Goal: Task Accomplishment & Management: Manage account settings

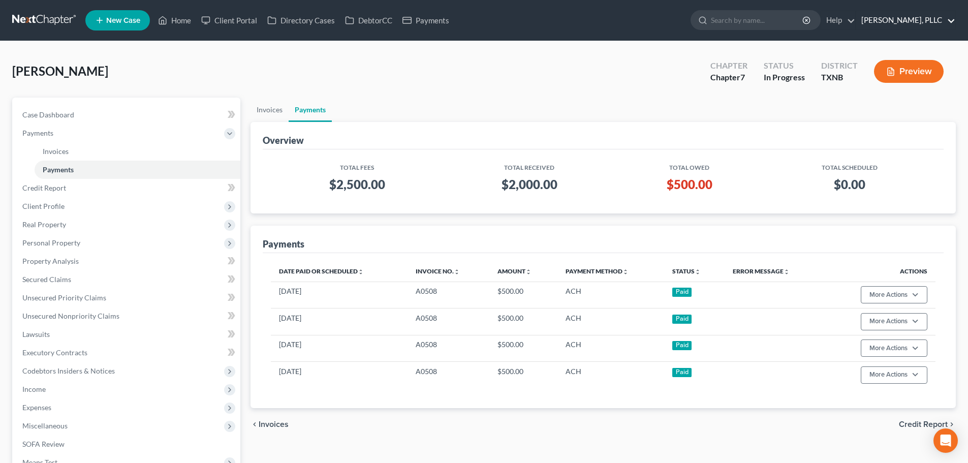
click at [953, 21] on link "[PERSON_NAME], PLLC" at bounding box center [905, 20] width 99 height 18
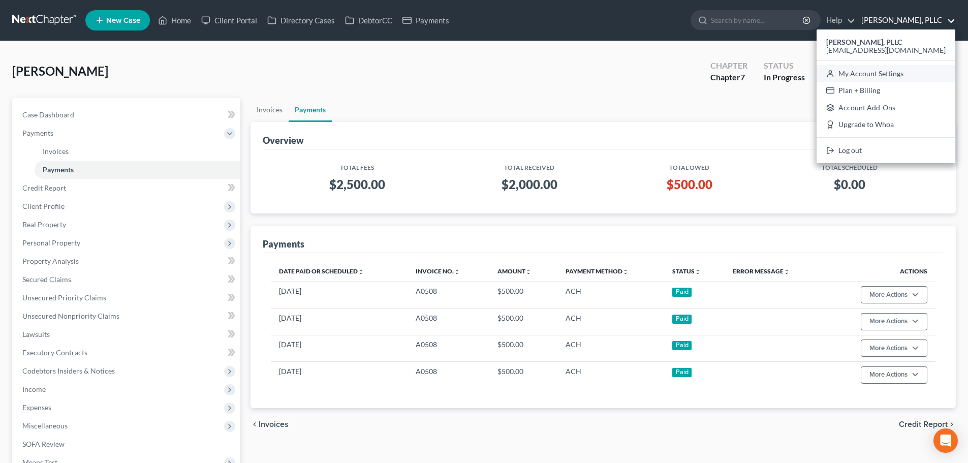
click at [894, 76] on link "My Account Settings" at bounding box center [886, 73] width 139 height 17
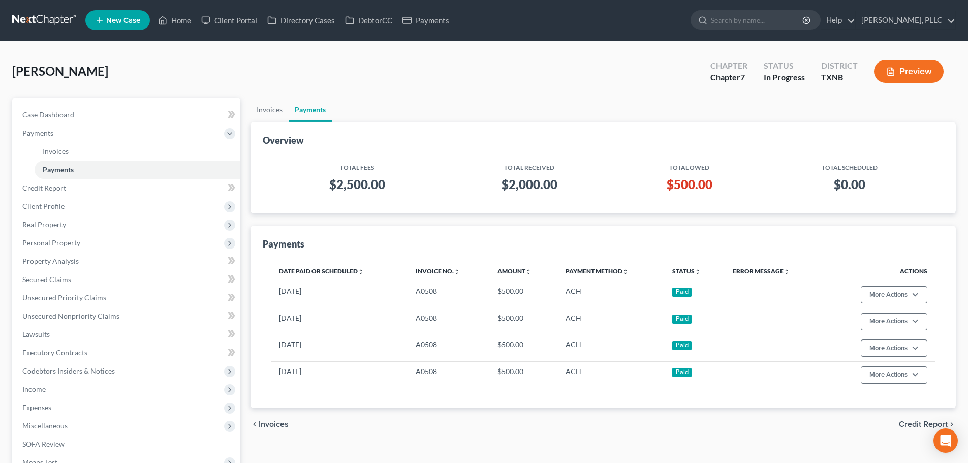
select select "23"
select select "45"
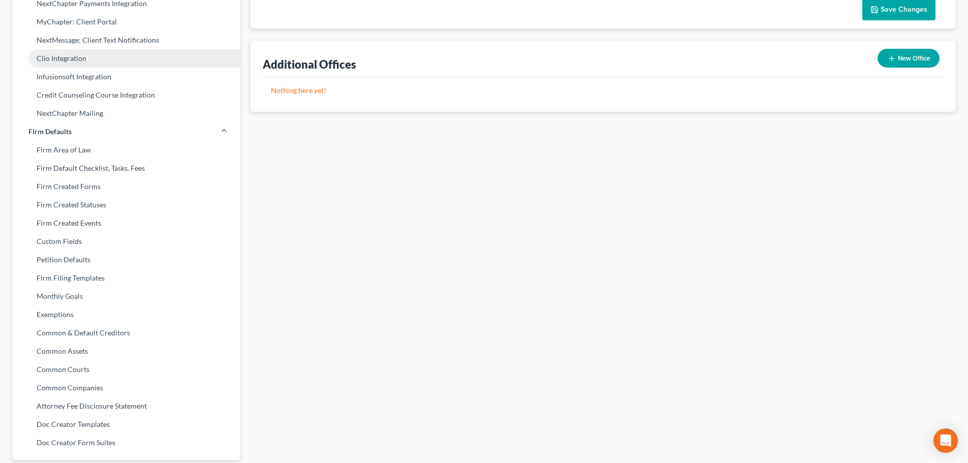
scroll to position [345, 0]
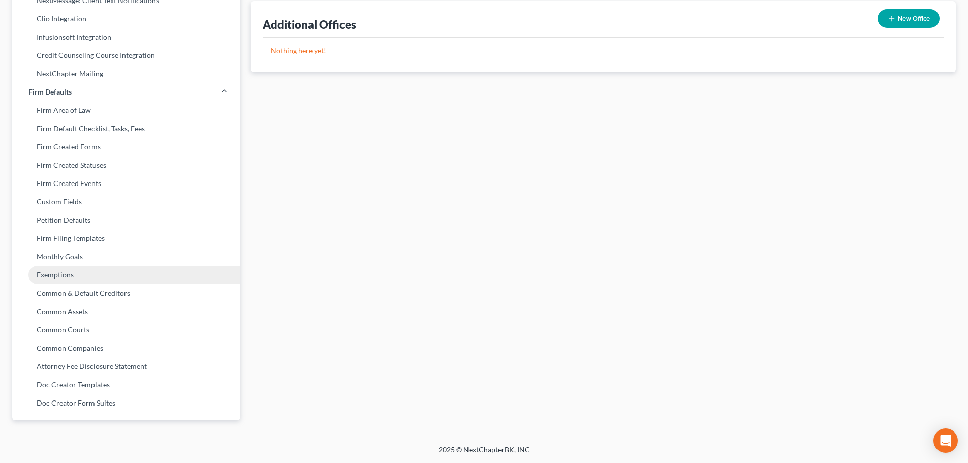
click at [64, 280] on link "Exemptions" at bounding box center [126, 275] width 228 height 18
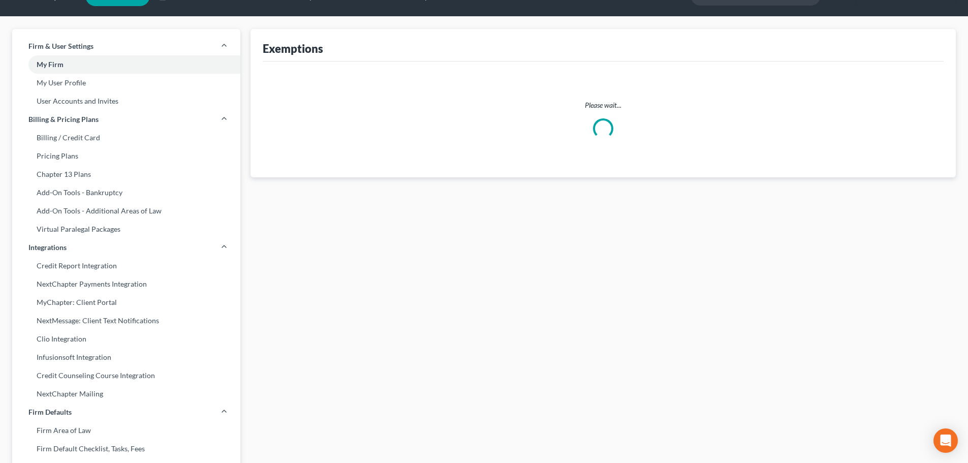
scroll to position [2, 0]
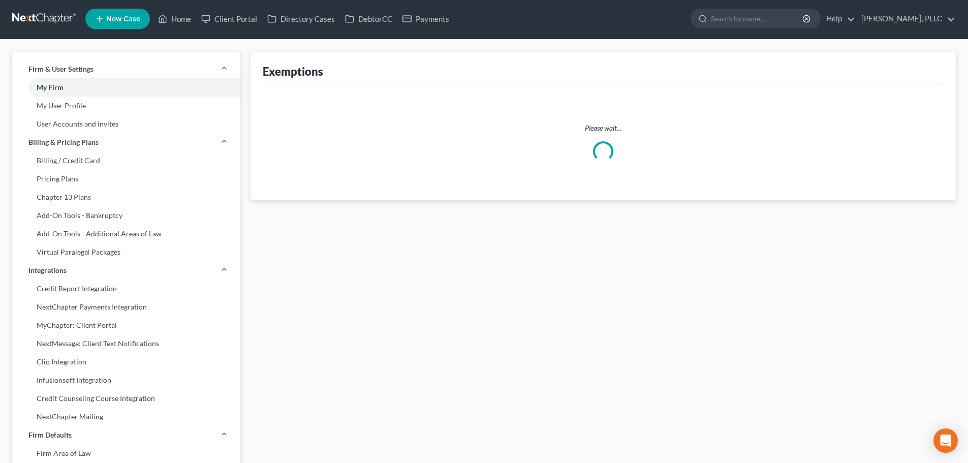
select select "0"
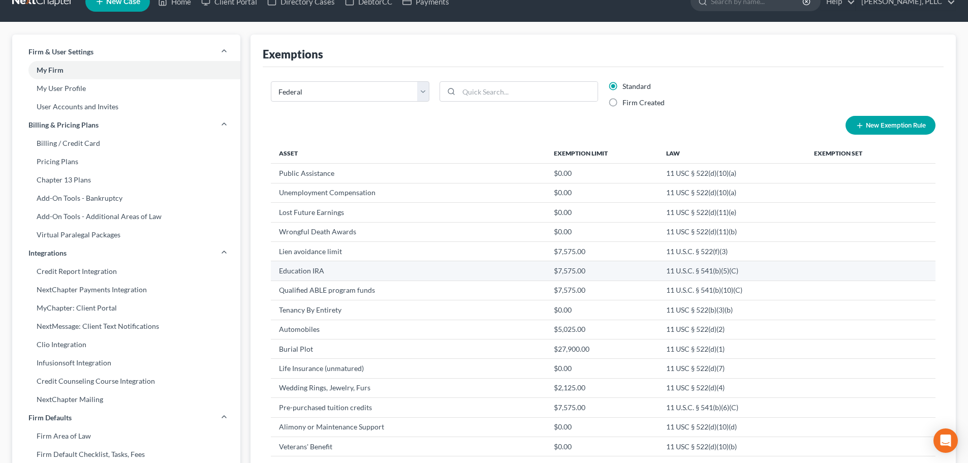
scroll to position [0, 0]
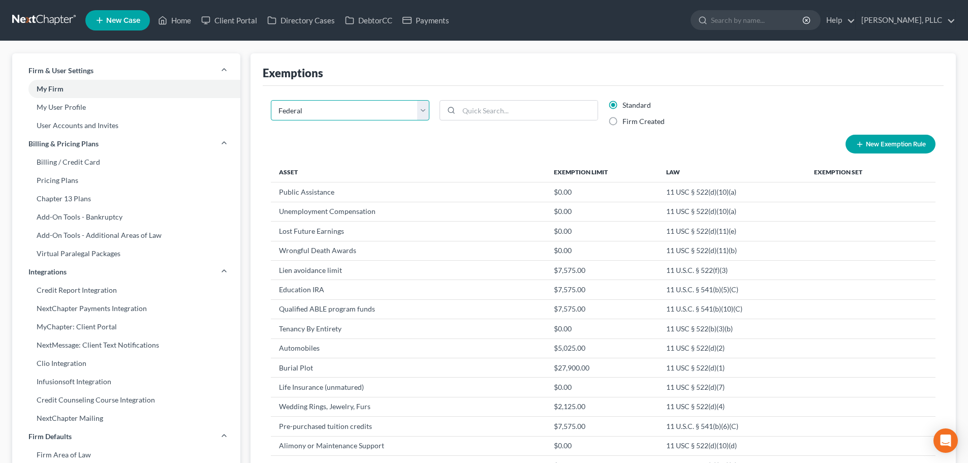
click at [422, 113] on select "State Federal AL AK AR AZ CA CO CT DE DC [GEOGRAPHIC_DATA] [GEOGRAPHIC_DATA] GU…" at bounding box center [350, 110] width 159 height 20
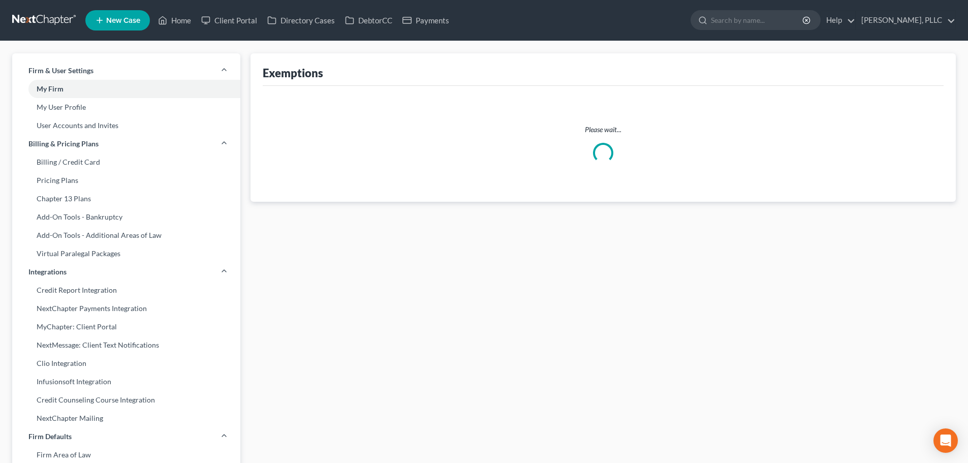
select select "46"
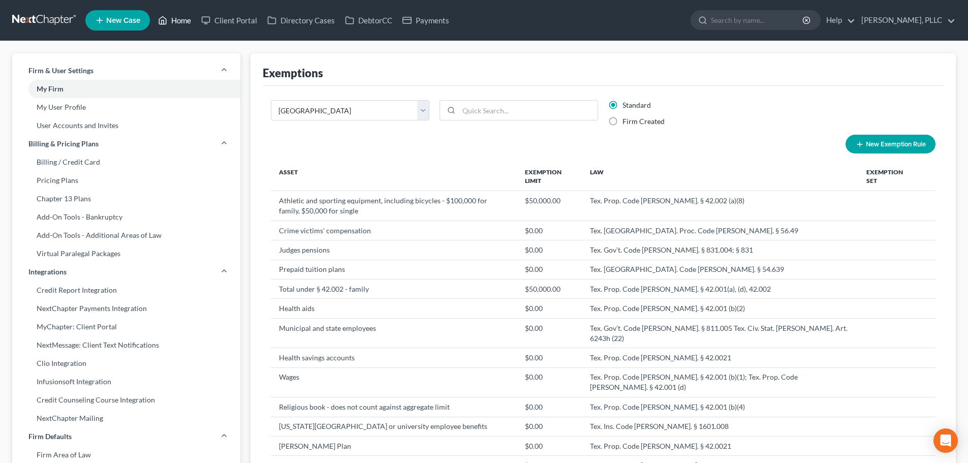
click at [175, 22] on link "Home" at bounding box center [174, 20] width 43 height 18
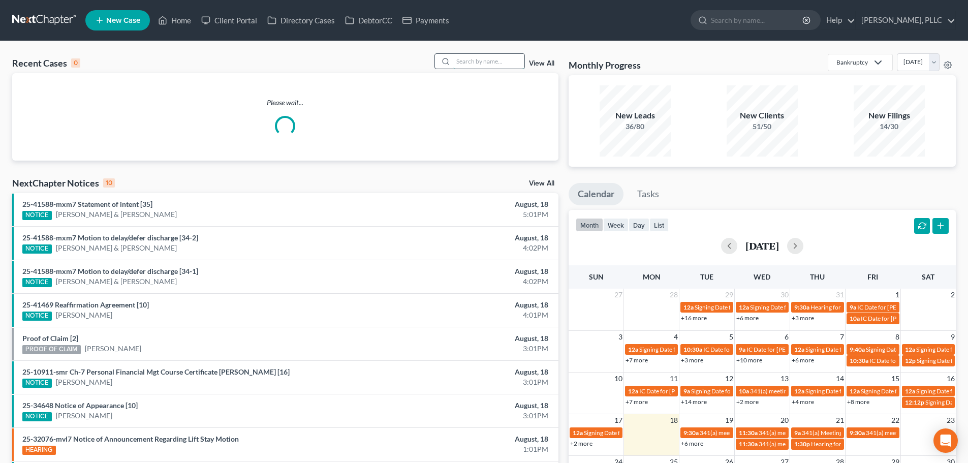
click at [475, 61] on input "search" at bounding box center [488, 61] width 71 height 15
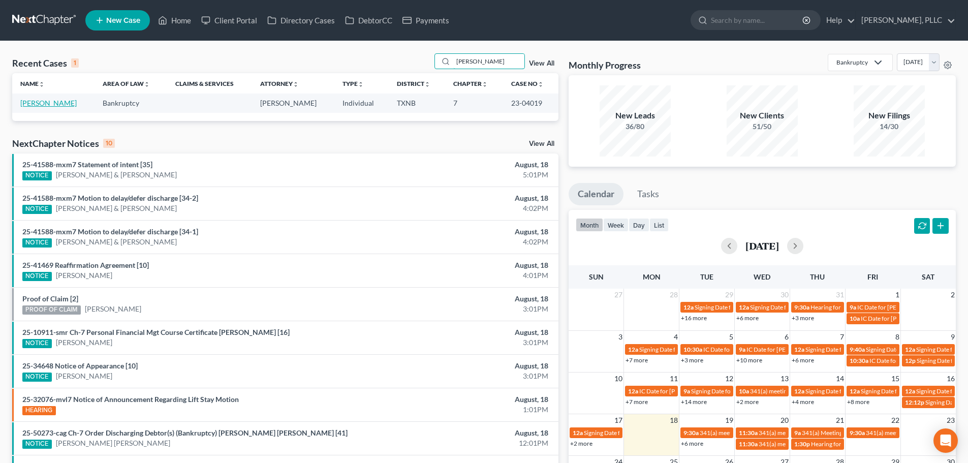
type input "[PERSON_NAME]"
click at [53, 104] on link "[PERSON_NAME]" at bounding box center [48, 103] width 56 height 9
select select "4"
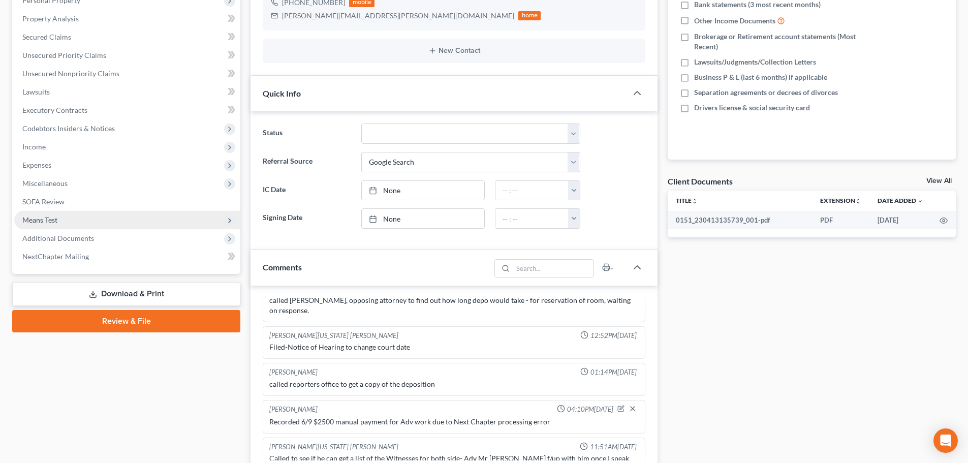
scroll to position [152, 0]
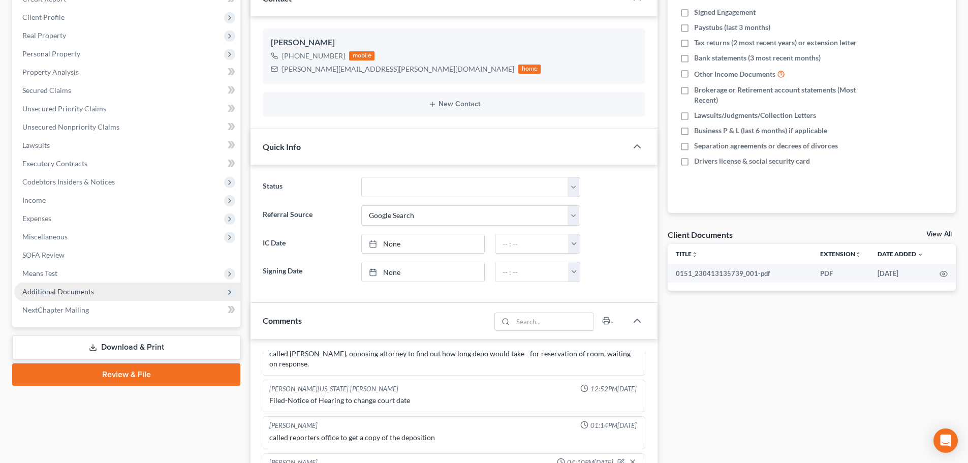
click at [71, 292] on span "Additional Documents" at bounding box center [58, 291] width 72 height 9
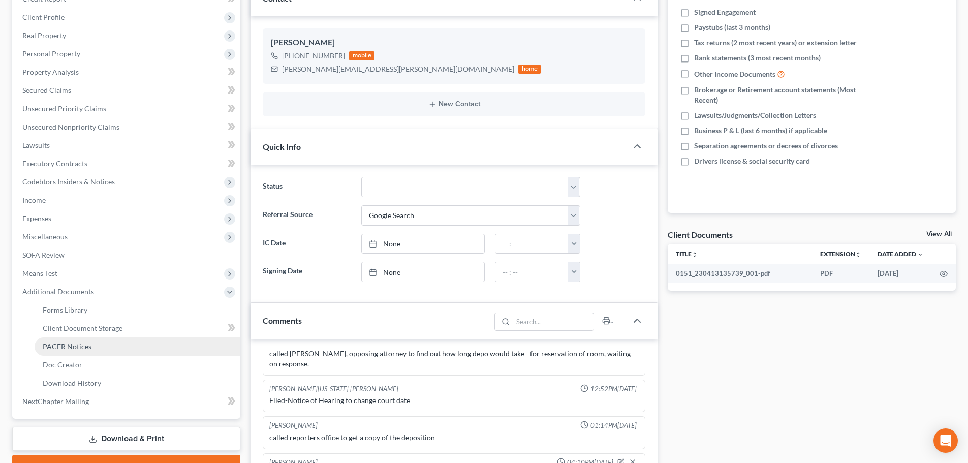
click at [66, 345] on span "PACER Notices" at bounding box center [67, 346] width 49 height 9
